Goal: Check status: Check status

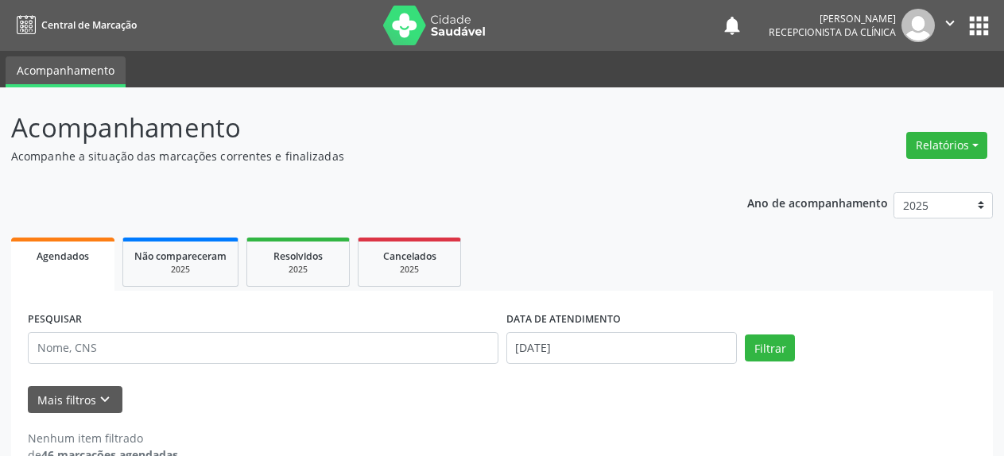
select select "8"
click at [571, 346] on input "[DATE]" at bounding box center [621, 348] width 231 height 32
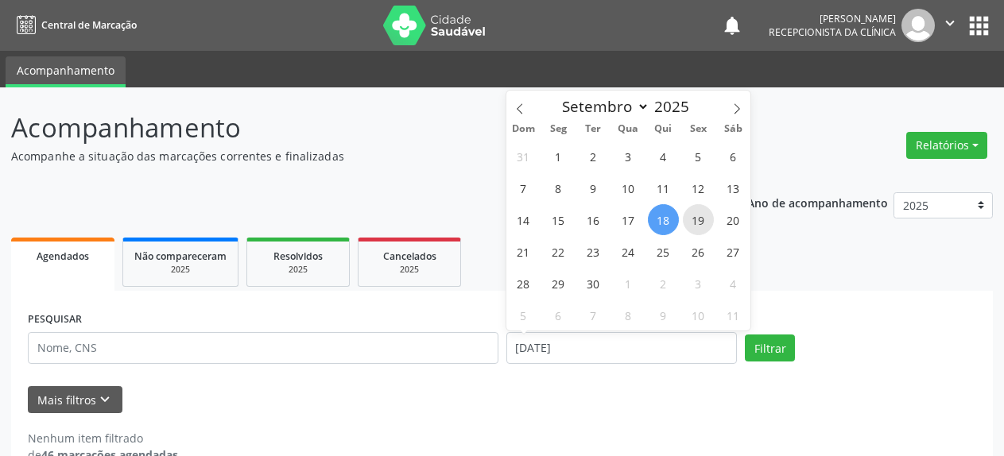
click at [695, 225] on span "19" at bounding box center [698, 219] width 31 height 31
type input "[DATE]"
click at [695, 225] on span "19" at bounding box center [698, 219] width 31 height 31
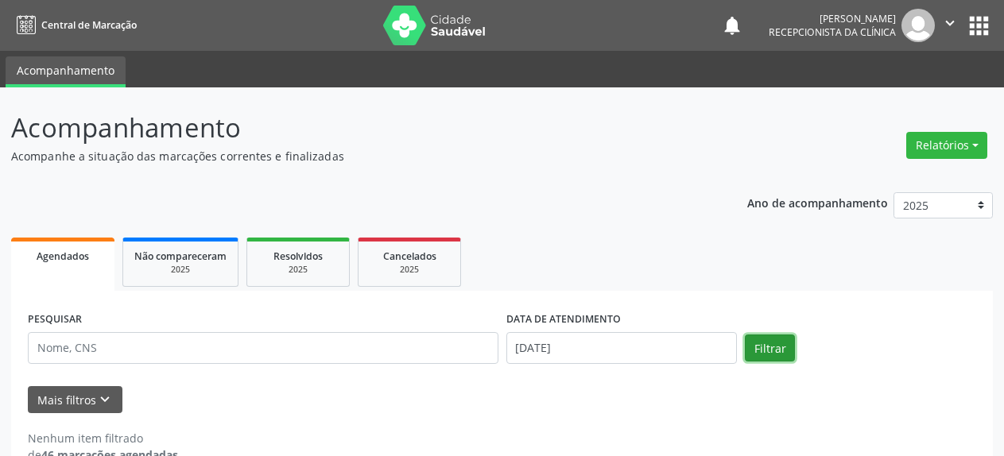
click at [759, 346] on button "Filtrar" at bounding box center [770, 348] width 50 height 27
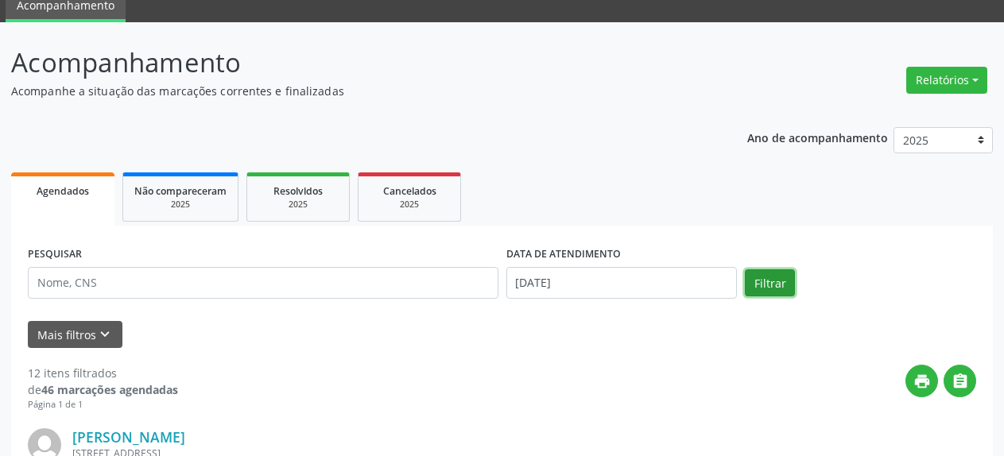
scroll to position [39, 0]
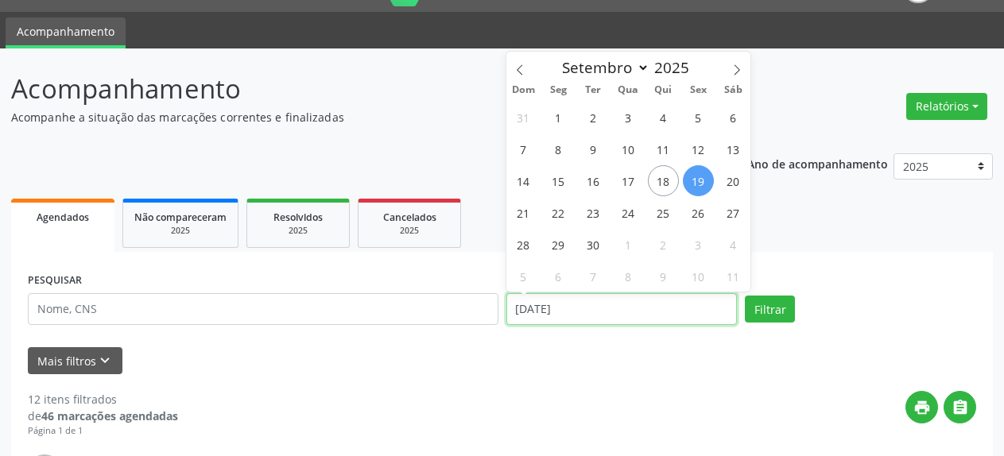
click at [544, 314] on input "[DATE]" at bounding box center [621, 309] width 231 height 32
click at [623, 215] on span "24" at bounding box center [628, 212] width 31 height 31
type input "[DATE]"
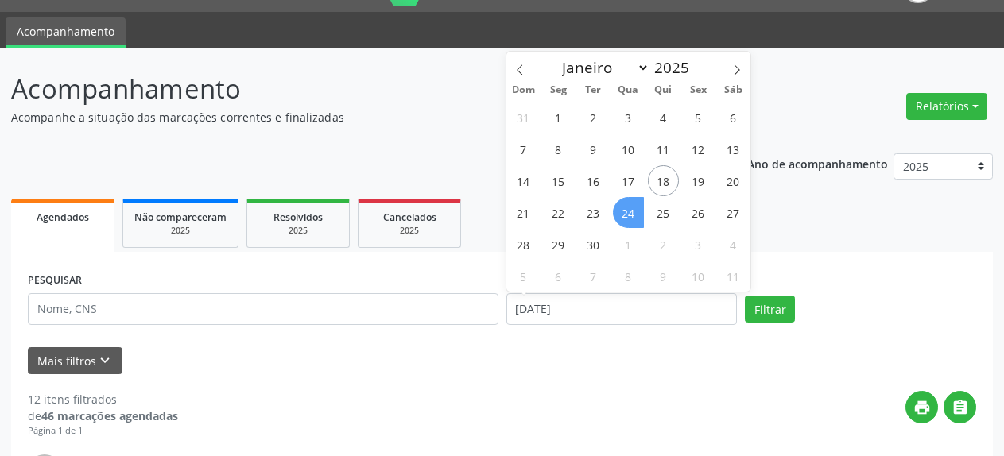
click at [623, 215] on span "24" at bounding box center [628, 212] width 31 height 31
select select "8"
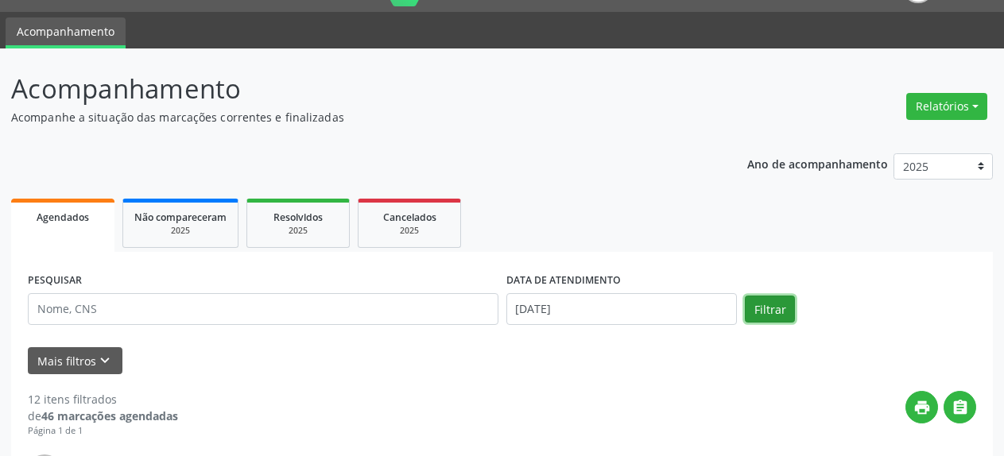
click at [749, 316] on button "Filtrar" at bounding box center [770, 309] width 50 height 27
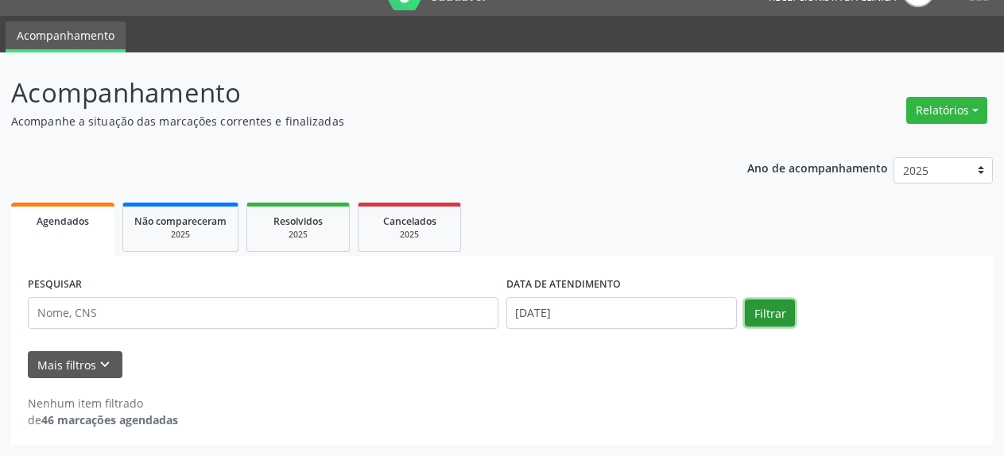
scroll to position [35, 0]
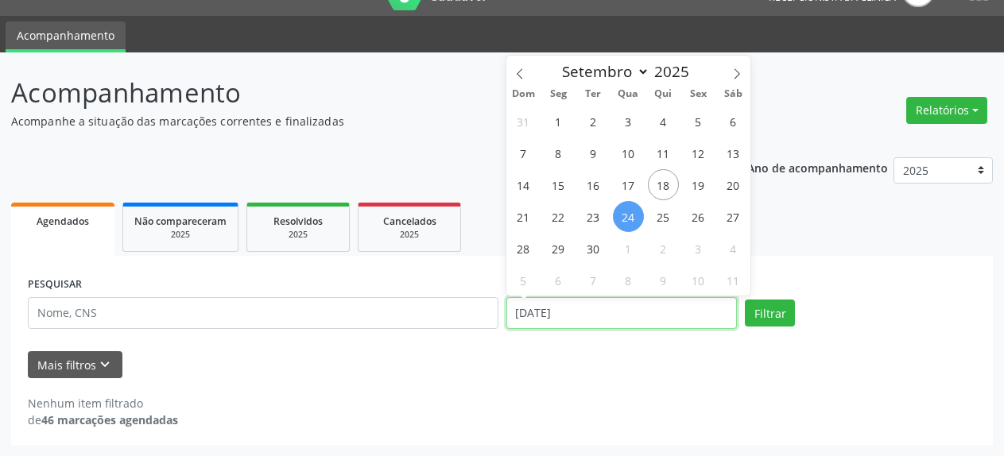
click at [528, 312] on input "[DATE]" at bounding box center [621, 313] width 231 height 32
click at [548, 212] on span "22" at bounding box center [558, 216] width 31 height 31
type input "22/09/2025"
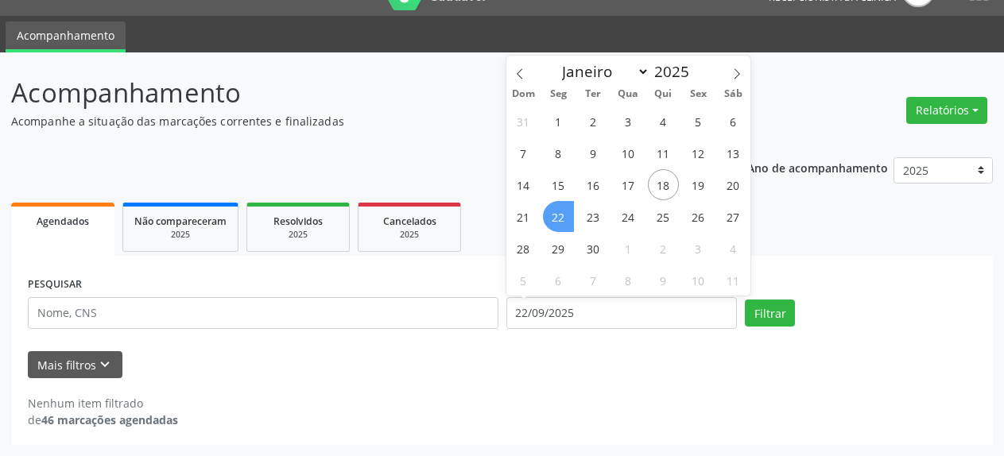
click at [548, 212] on span "22" at bounding box center [558, 216] width 31 height 31
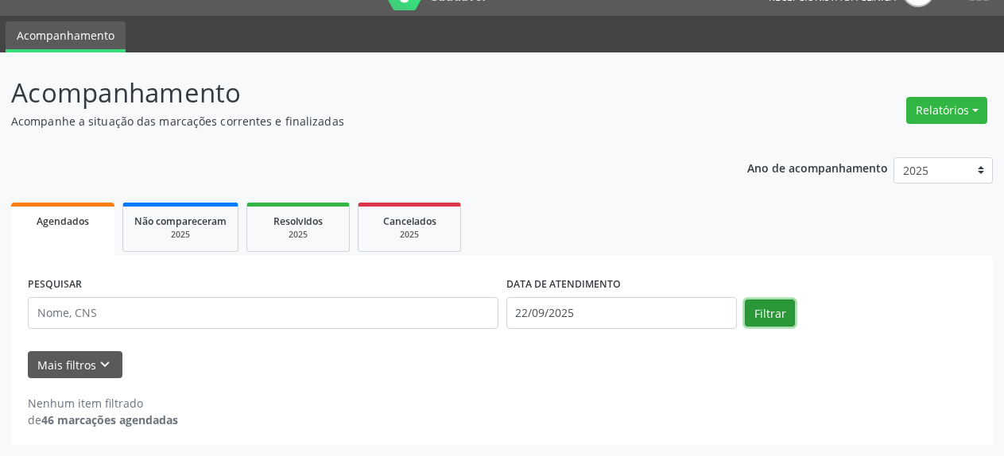
click at [776, 318] on button "Filtrar" at bounding box center [770, 313] width 50 height 27
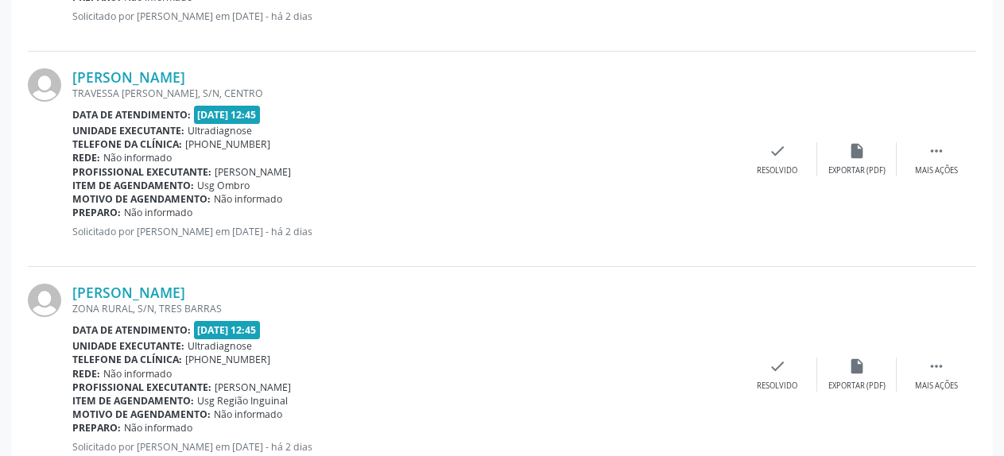
scroll to position [683, 0]
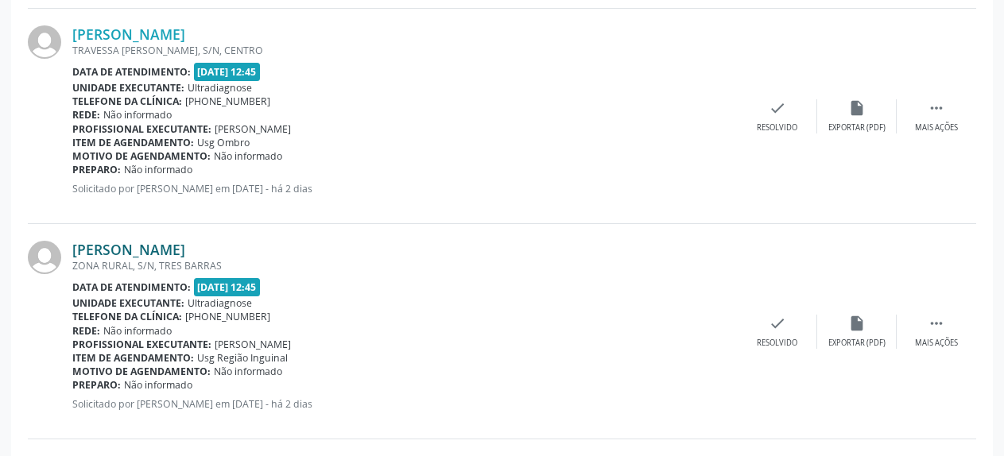
click at [122, 249] on link "[PERSON_NAME]" at bounding box center [128, 249] width 113 height 17
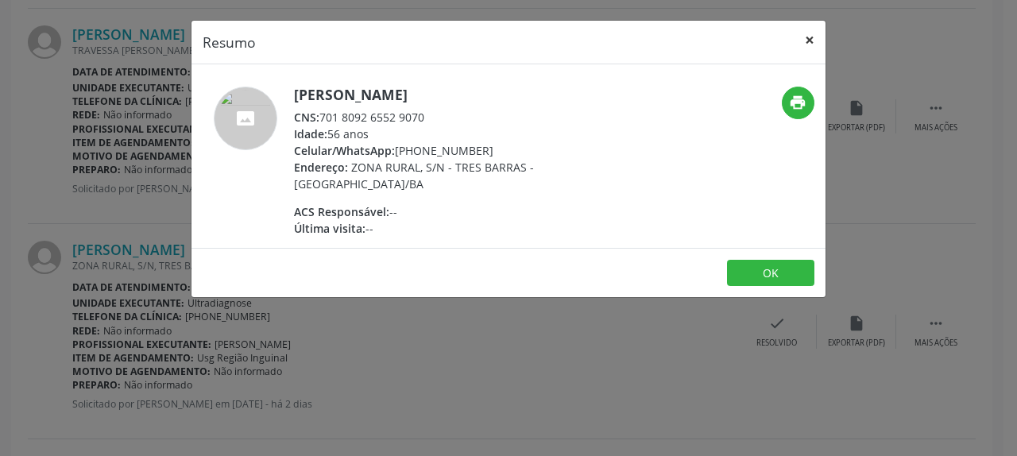
click at [812, 33] on button "×" at bounding box center [810, 40] width 32 height 39
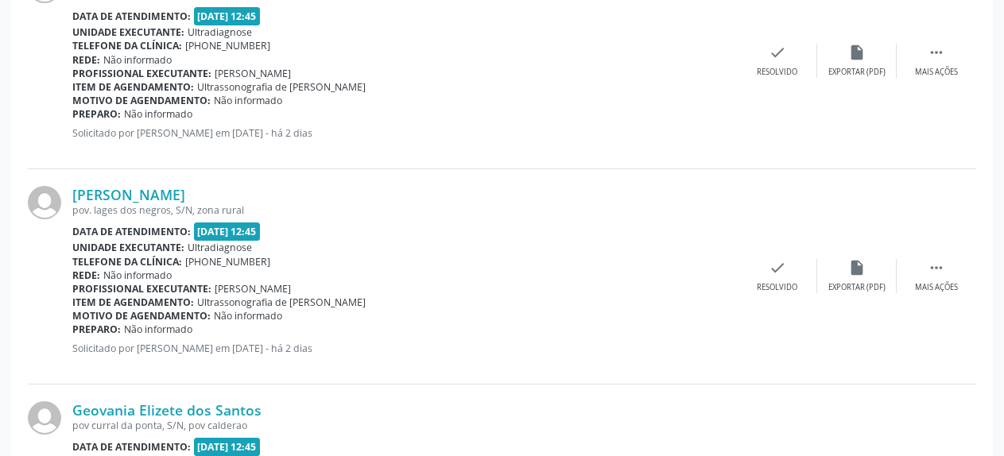
scroll to position [1089, 0]
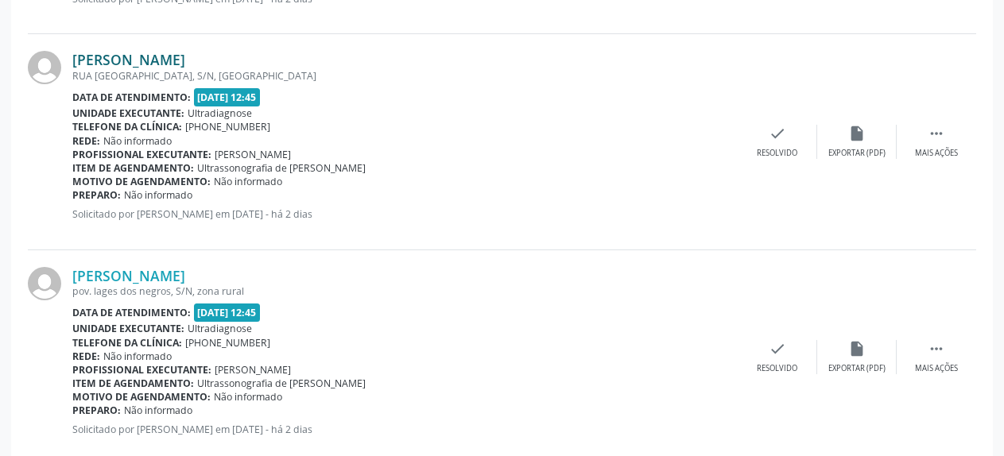
click at [163, 67] on link "[PERSON_NAME]" at bounding box center [128, 59] width 113 height 17
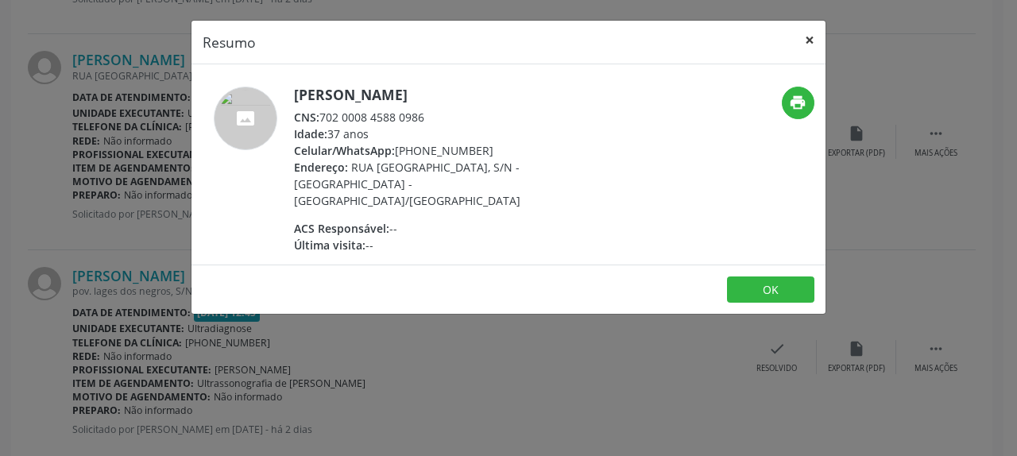
click at [806, 40] on button "×" at bounding box center [810, 40] width 32 height 39
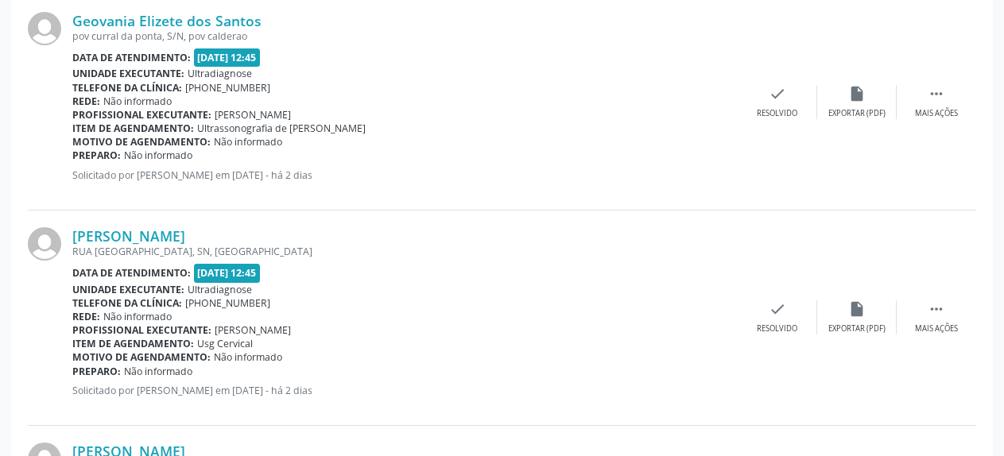
scroll to position [1656, 0]
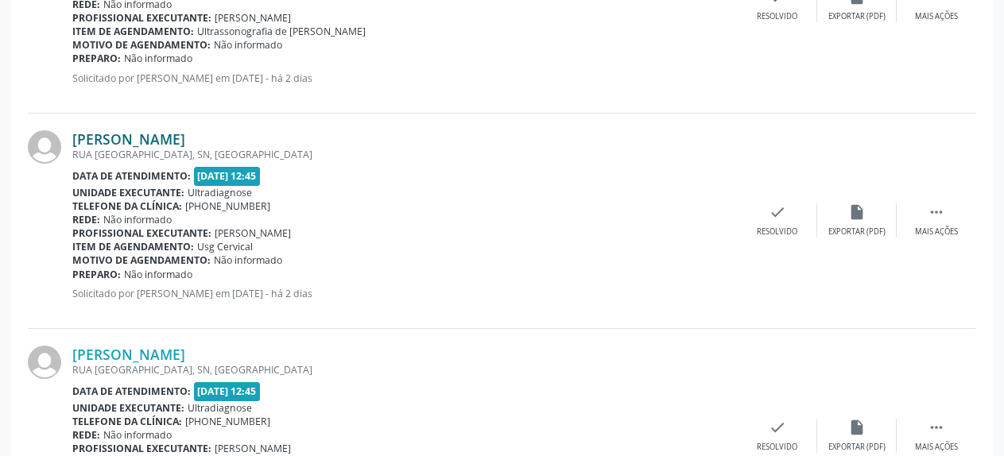
click at [156, 142] on link "[PERSON_NAME]" at bounding box center [128, 138] width 113 height 17
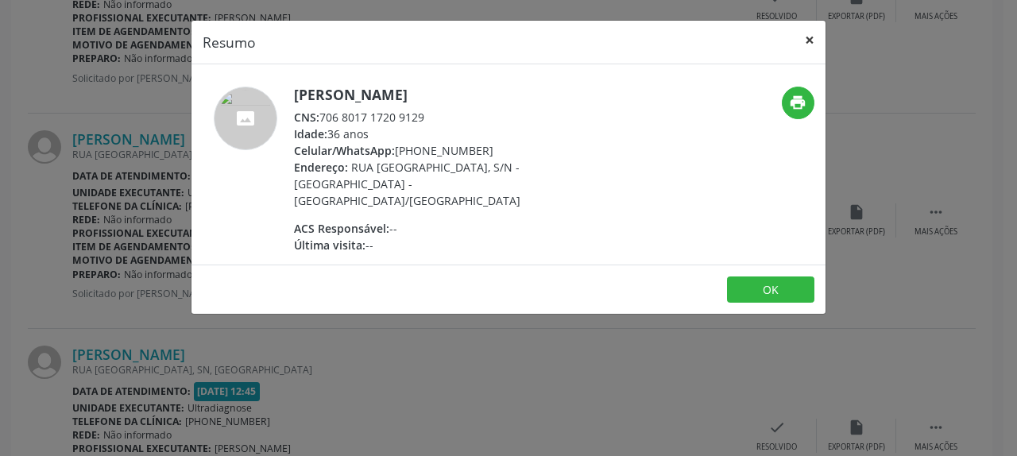
click at [810, 37] on button "×" at bounding box center [810, 40] width 32 height 39
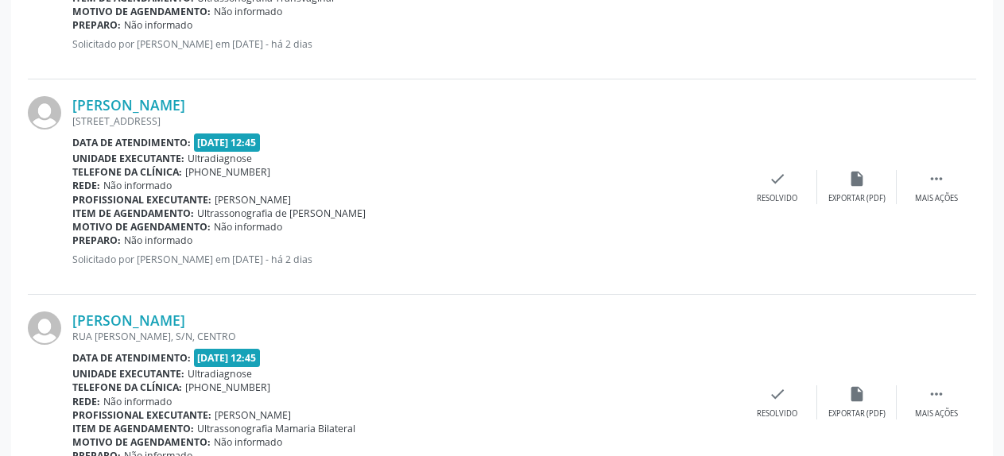
scroll to position [0, 0]
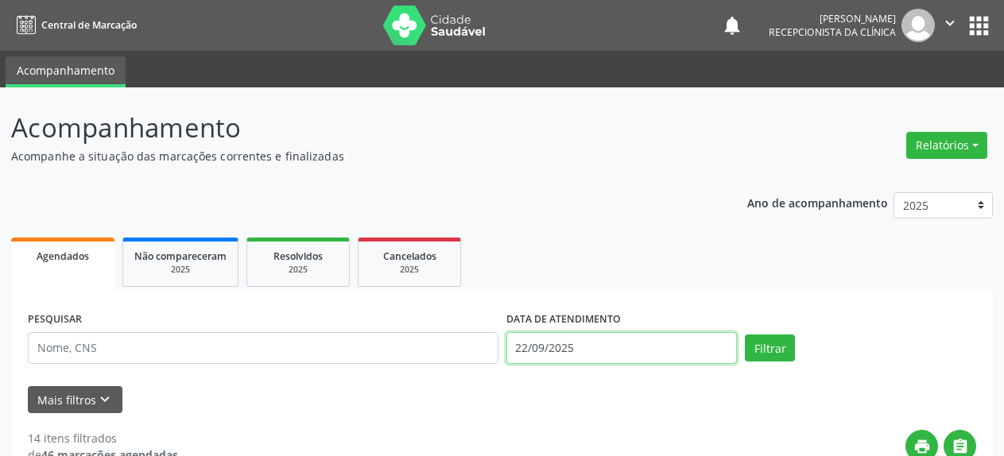
click at [576, 350] on input "22/09/2025" at bounding box center [621, 348] width 231 height 32
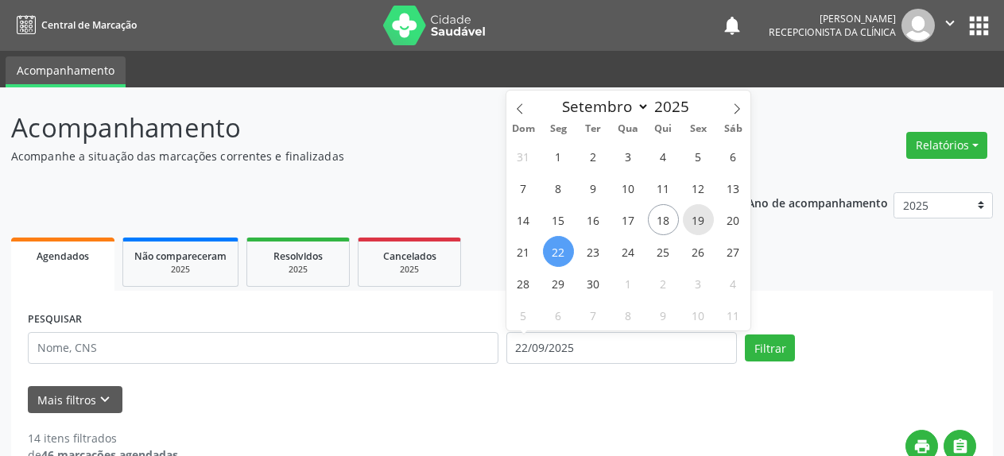
click at [703, 222] on span "19" at bounding box center [698, 219] width 31 height 31
type input "[DATE]"
click at [703, 222] on span "19" at bounding box center [698, 219] width 31 height 31
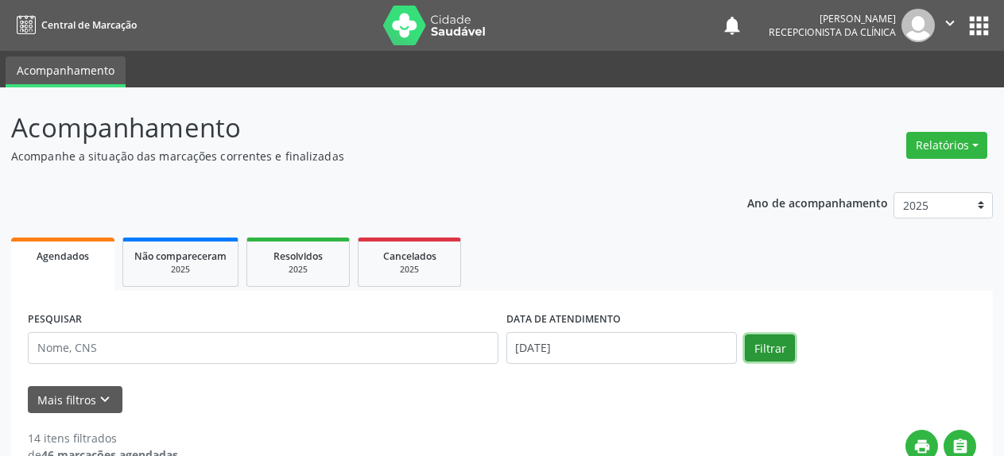
click at [771, 352] on button "Filtrar" at bounding box center [770, 348] width 50 height 27
